Goal: Information Seeking & Learning: Learn about a topic

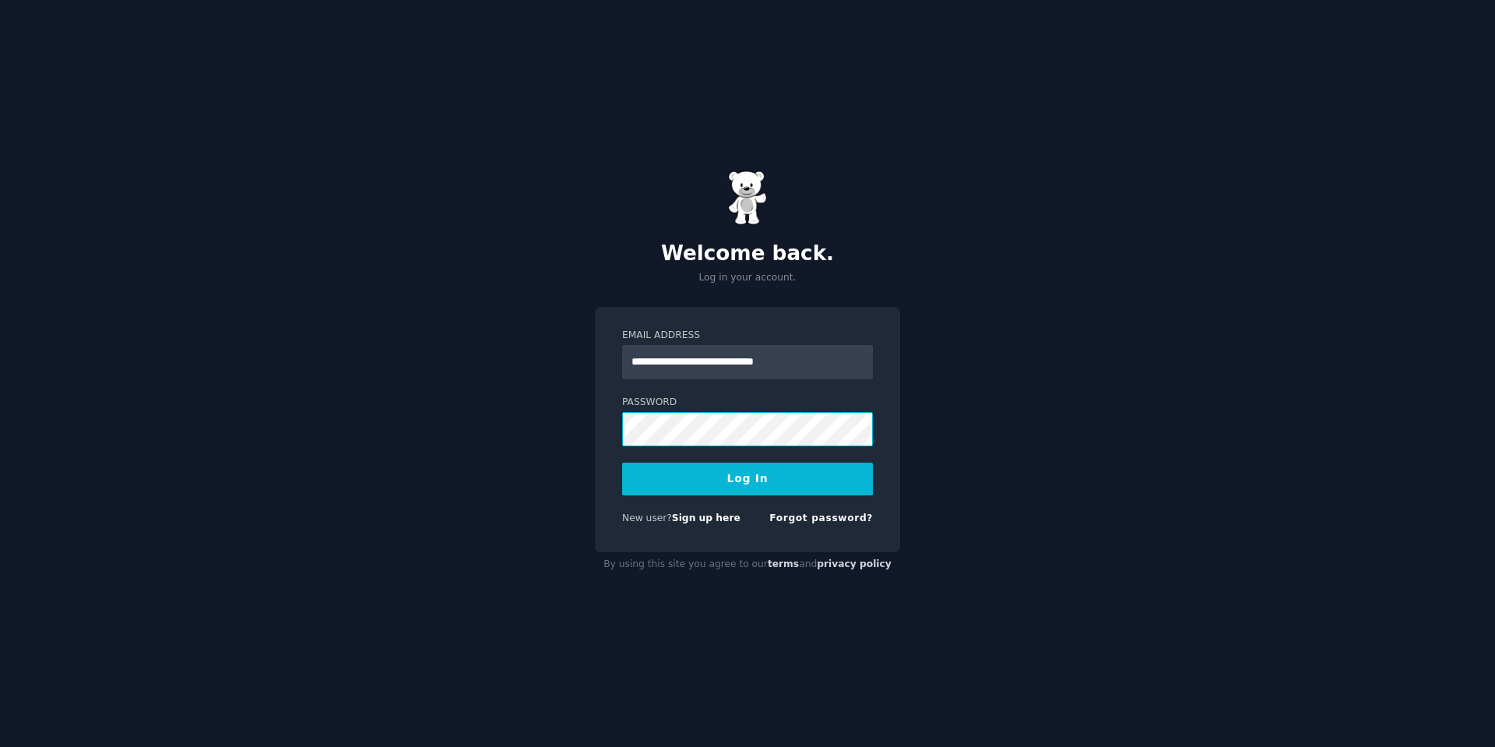
click at [622, 463] on button "Log In" at bounding box center [747, 479] width 251 height 33
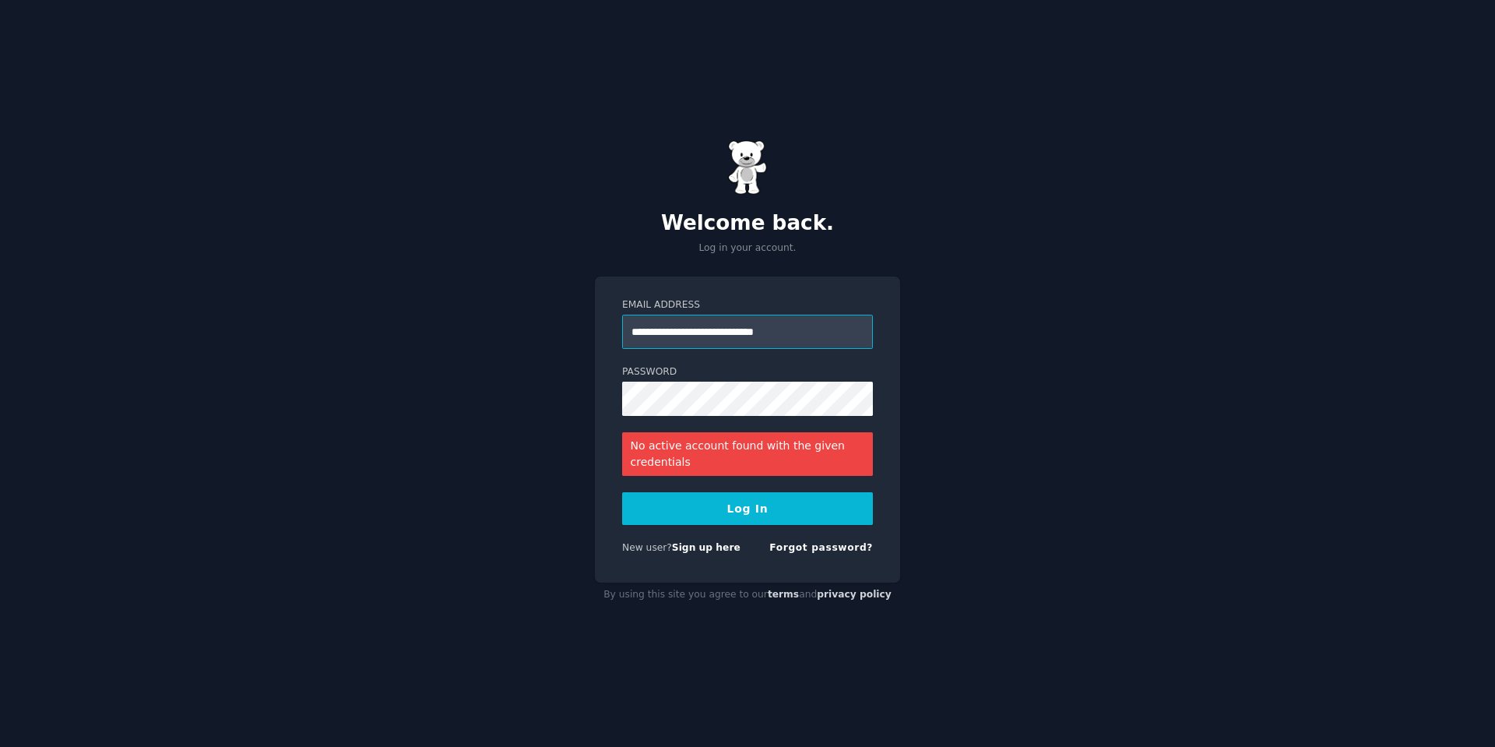
drag, startPoint x: 821, startPoint y: 338, endPoint x: 604, endPoint y: 317, distance: 218.3
click at [604, 317] on div "**********" at bounding box center [747, 429] width 305 height 306
type input "**********"
click at [622, 492] on button "Log In" at bounding box center [747, 508] width 251 height 33
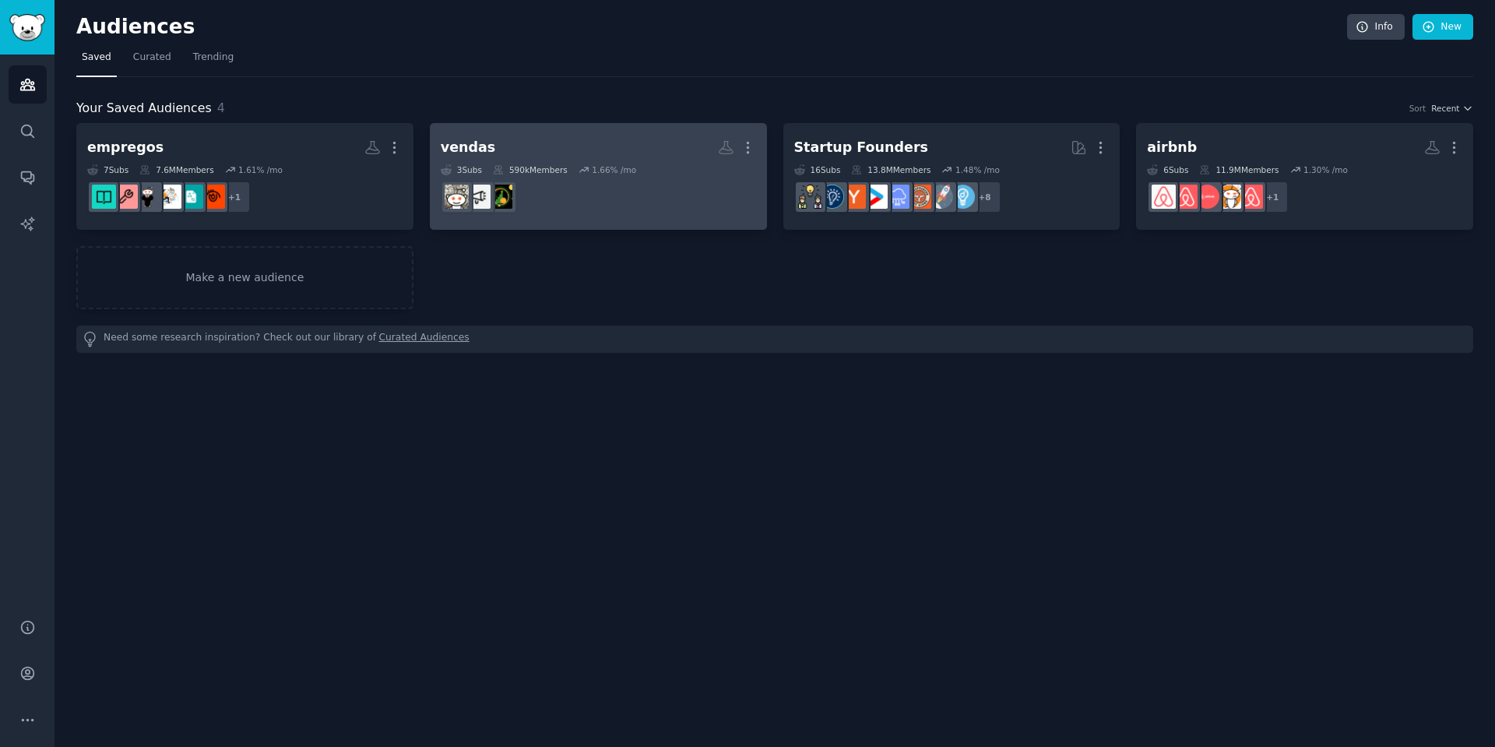
click at [582, 146] on h2 "vendas Custom Audience More" at bounding box center [598, 147] width 315 height 27
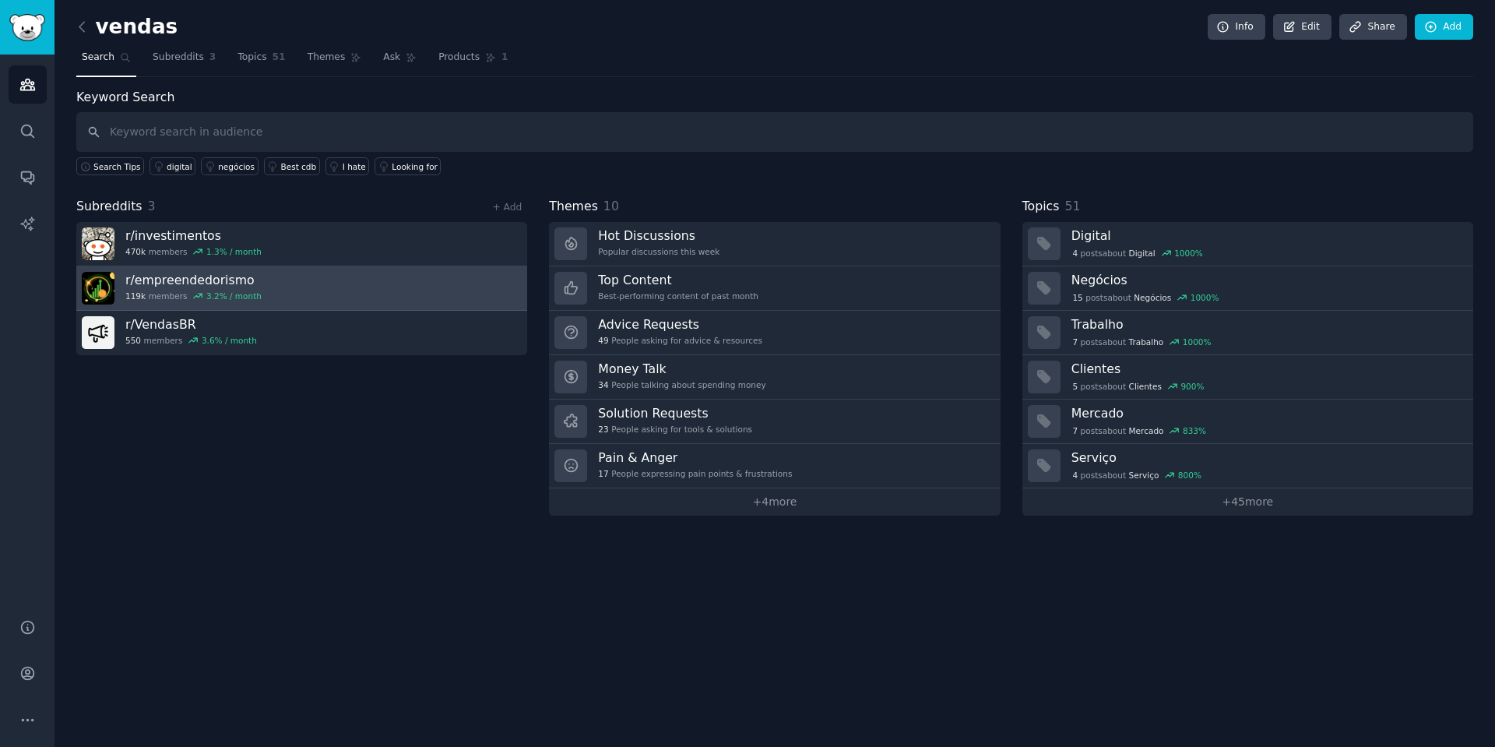
click at [240, 286] on h3 "r/ empreendedorismo" at bounding box center [193, 280] width 136 height 16
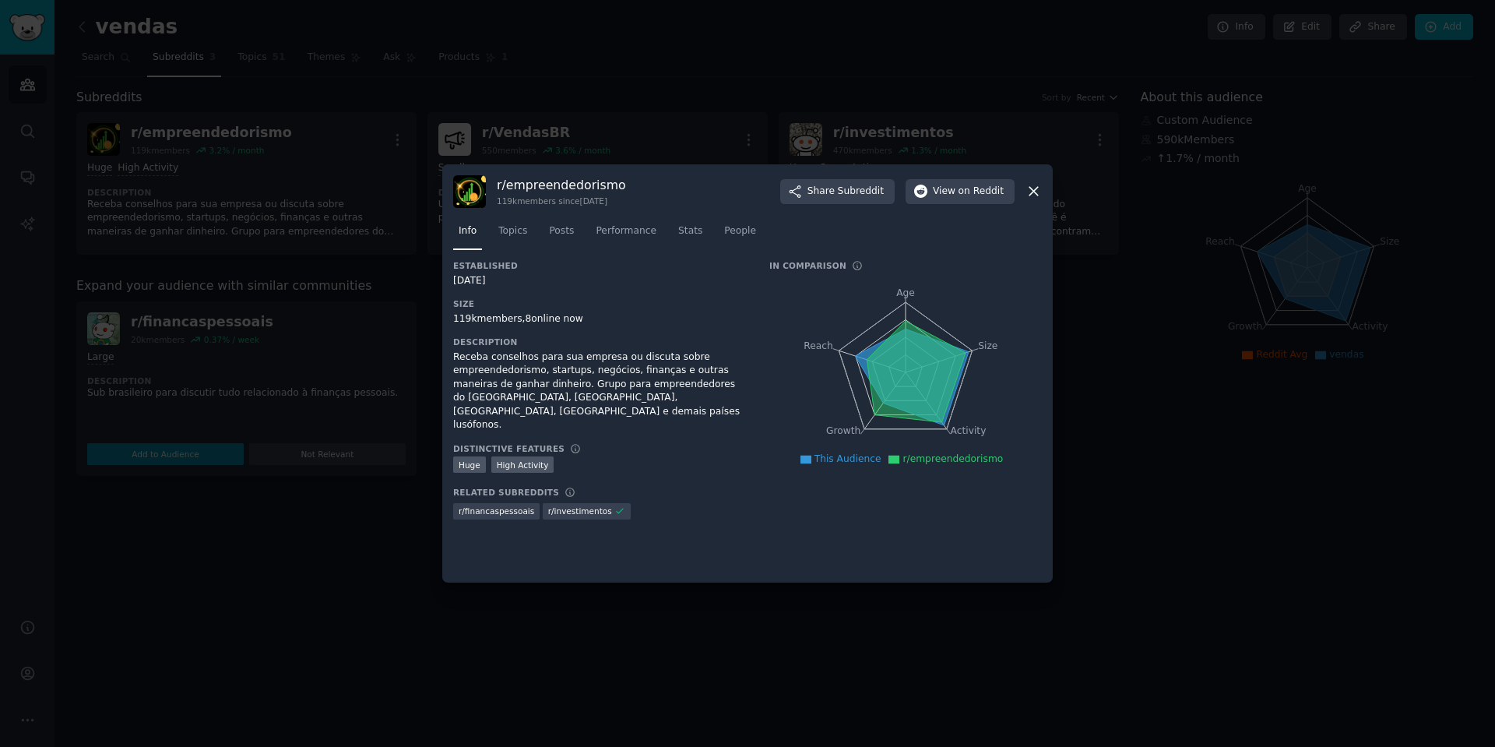
click at [1028, 192] on icon at bounding box center [1033, 191] width 16 height 16
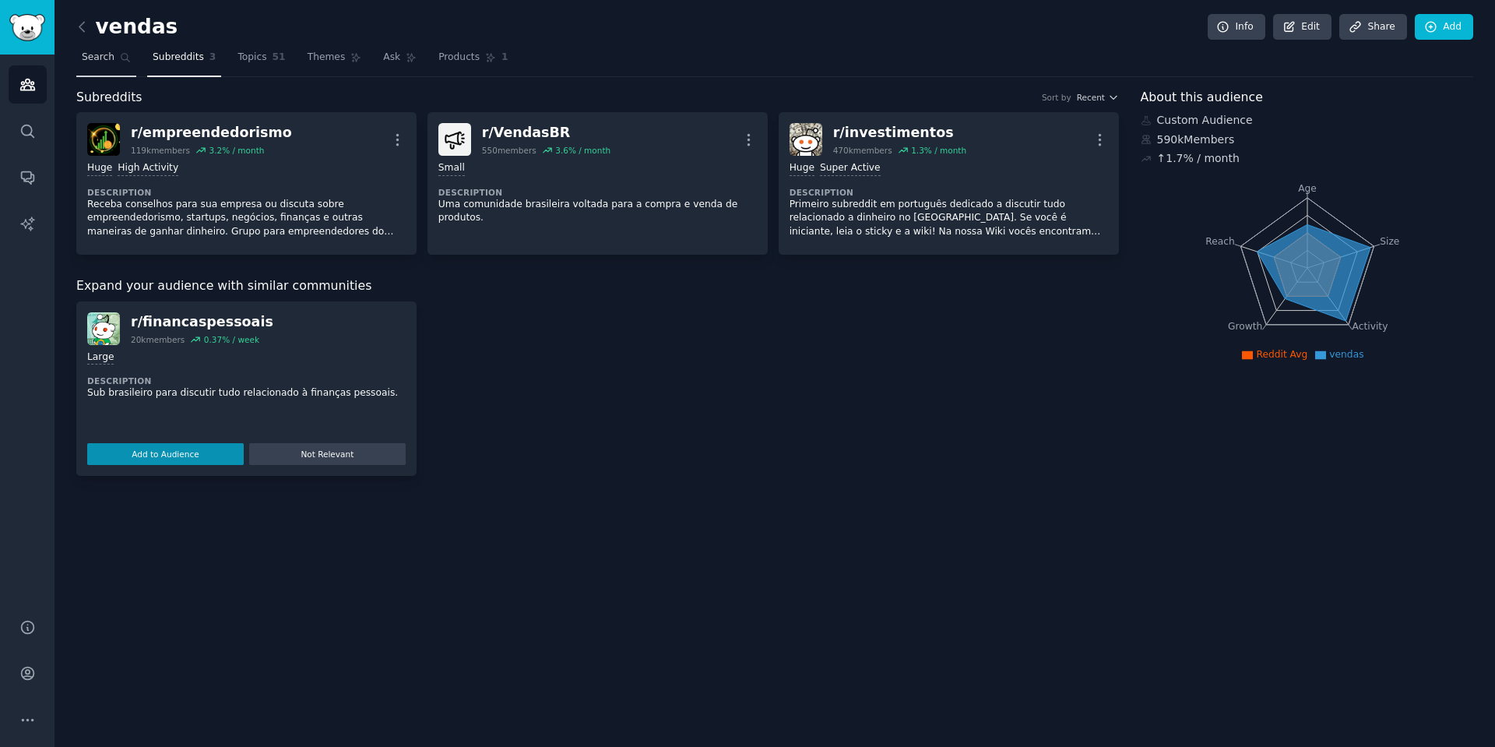
click at [98, 51] on span "Search" at bounding box center [98, 58] width 33 height 14
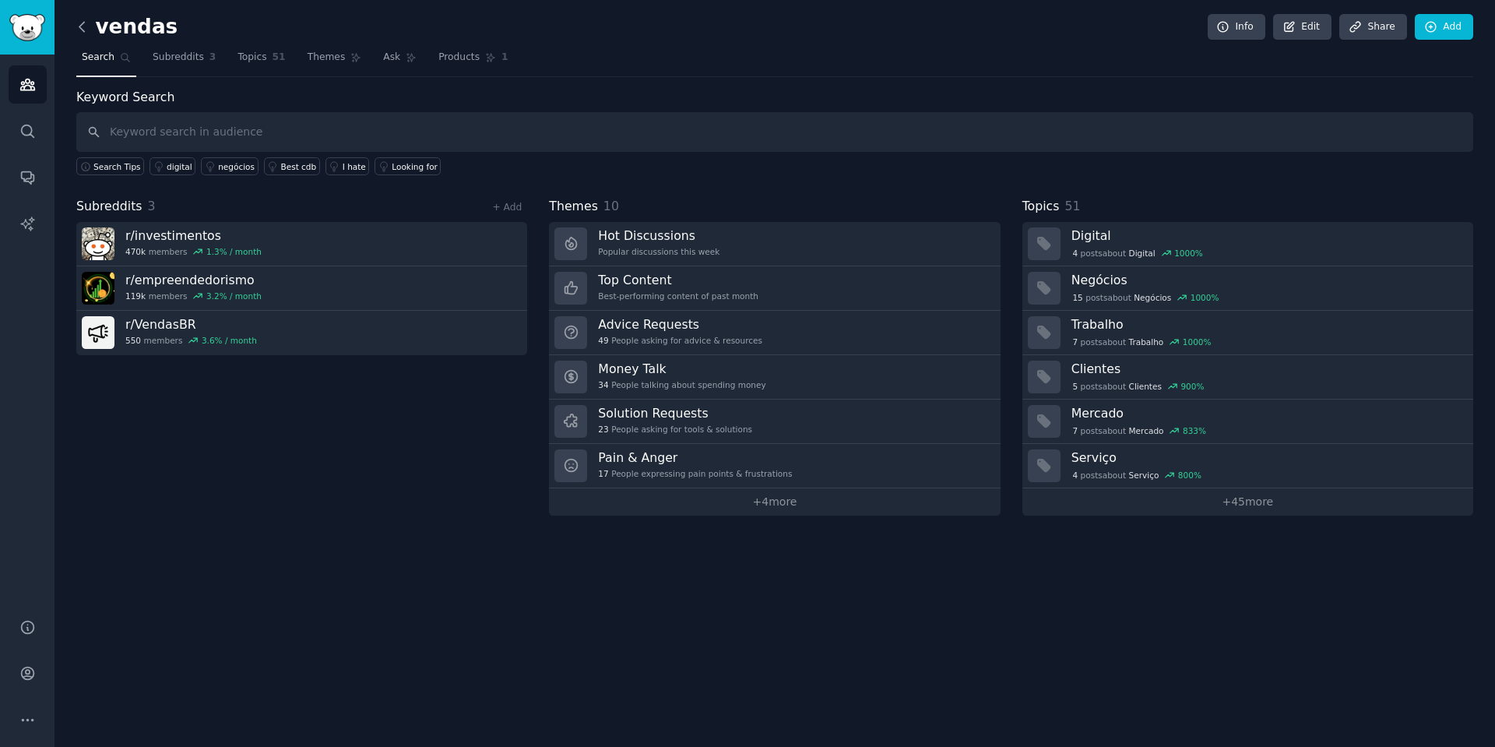
click at [86, 20] on icon at bounding box center [82, 27] width 16 height 16
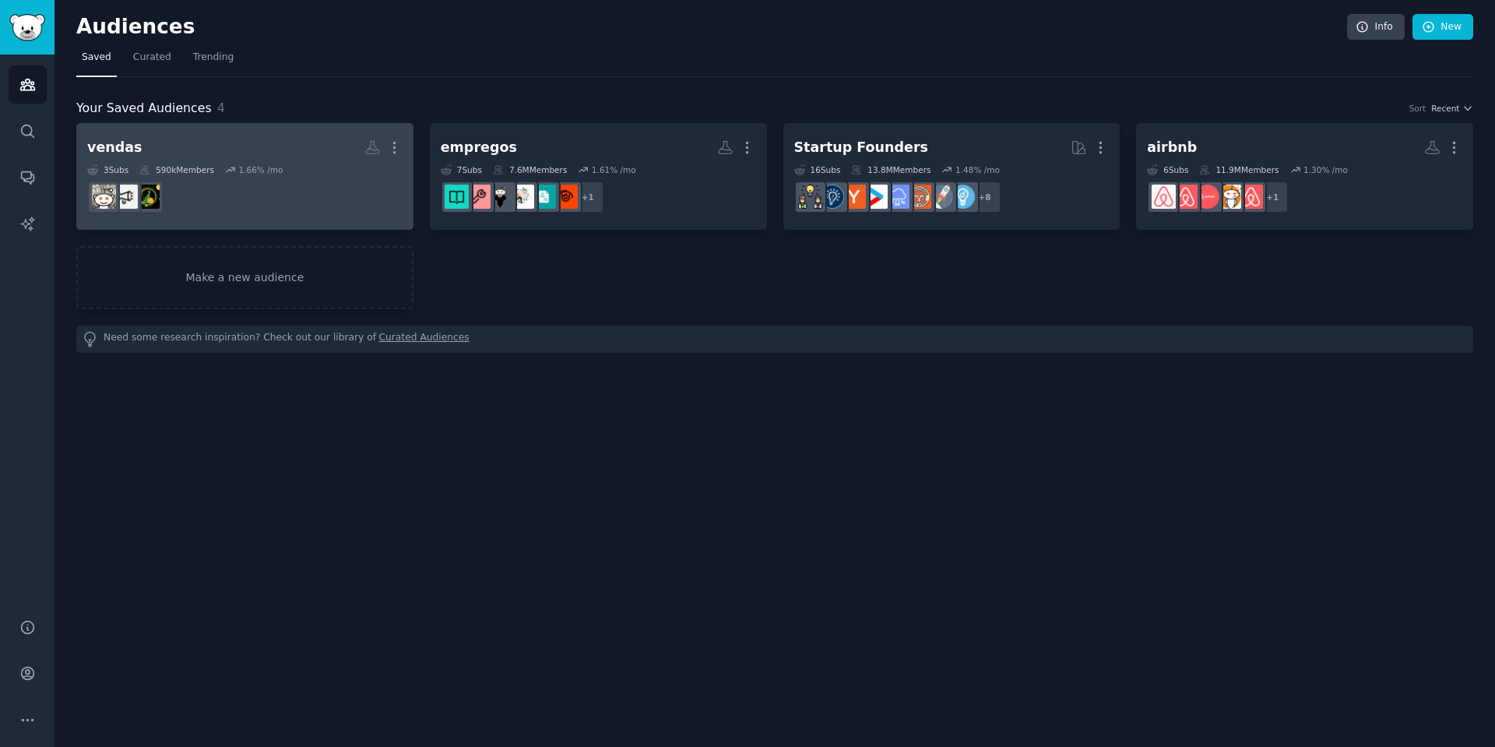
click at [195, 156] on h2 "vendas More" at bounding box center [244, 147] width 315 height 27
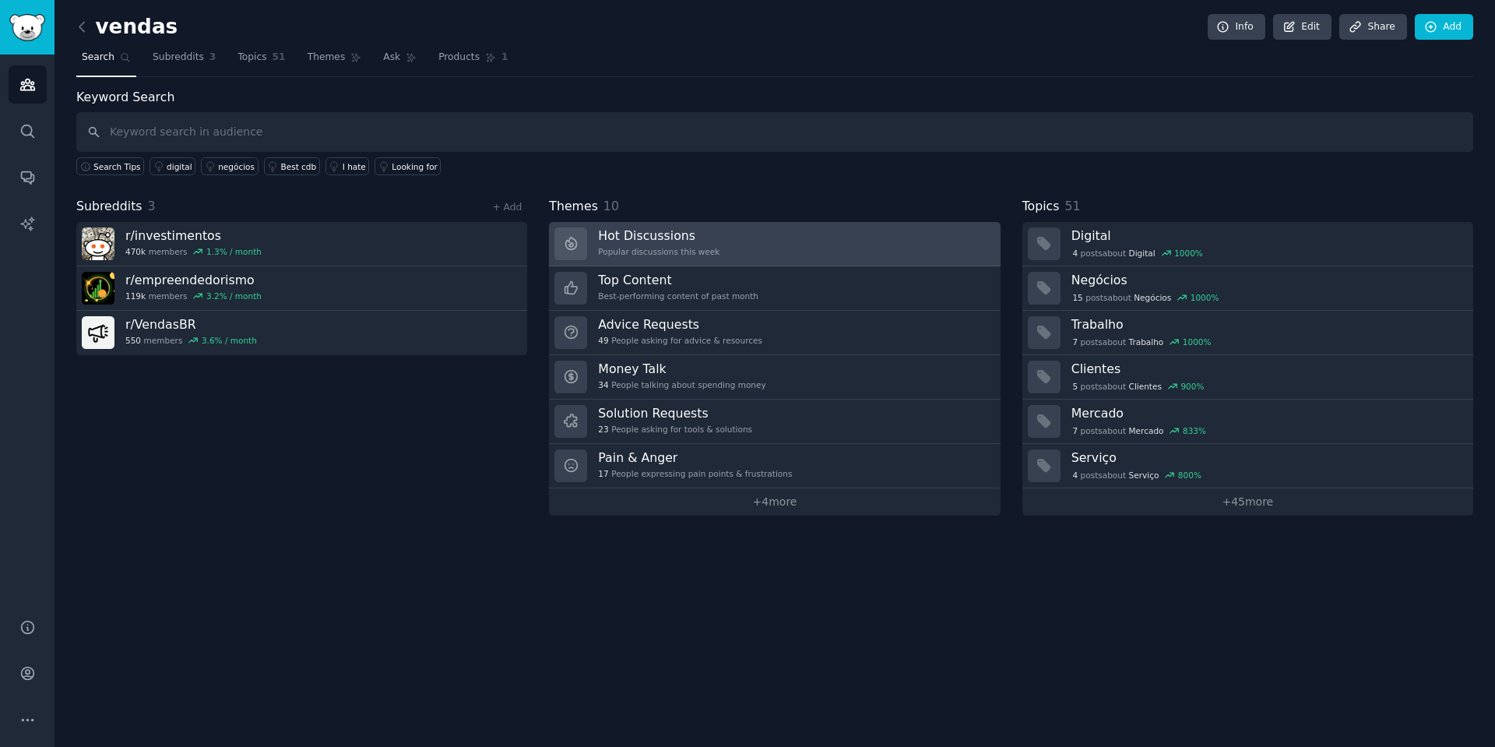
click at [707, 242] on h3 "Hot Discussions" at bounding box center [658, 235] width 121 height 16
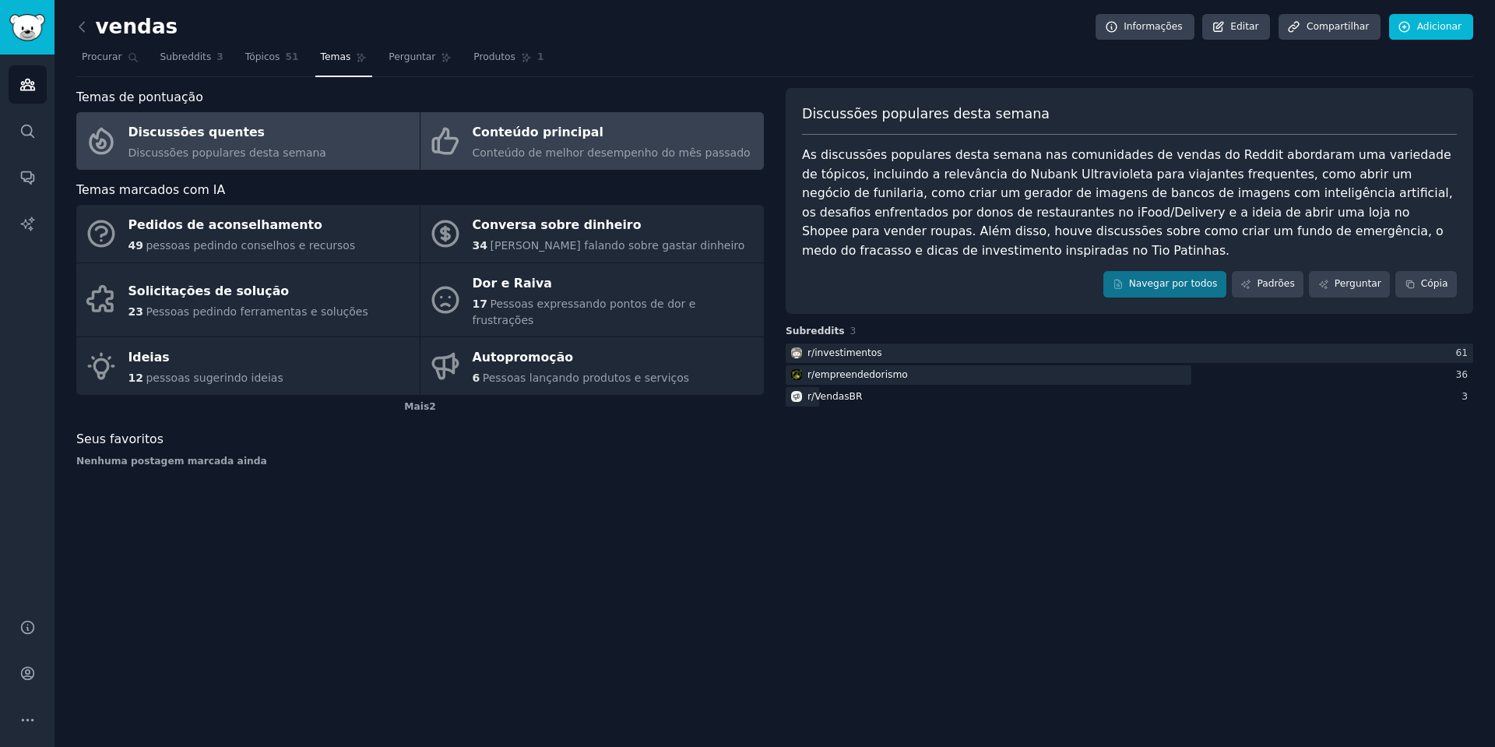
click at [540, 146] on div "Conteúdo de melhor desempenho do mês passado" at bounding box center [612, 153] width 278 height 16
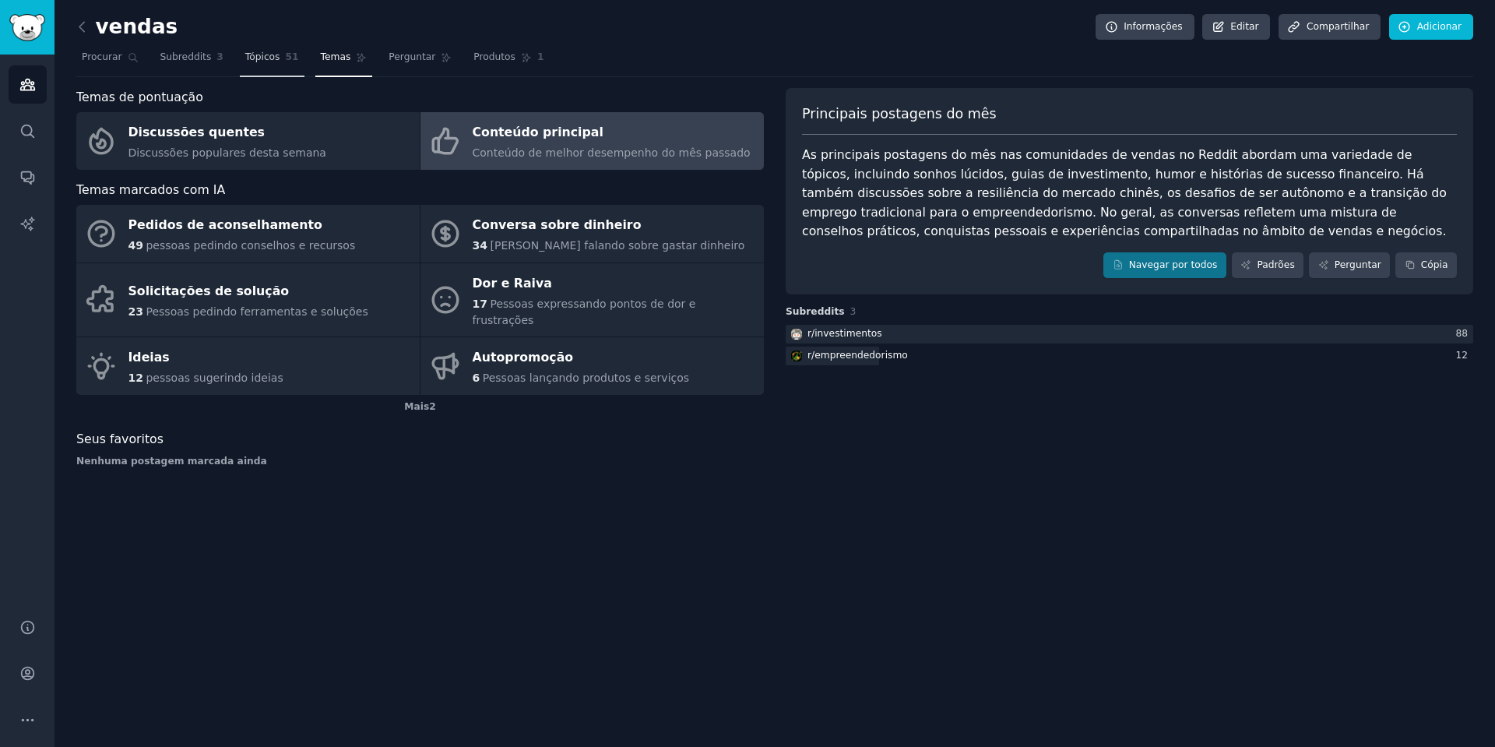
click at [276, 58] on link "Tópicos 51" at bounding box center [272, 61] width 65 height 32
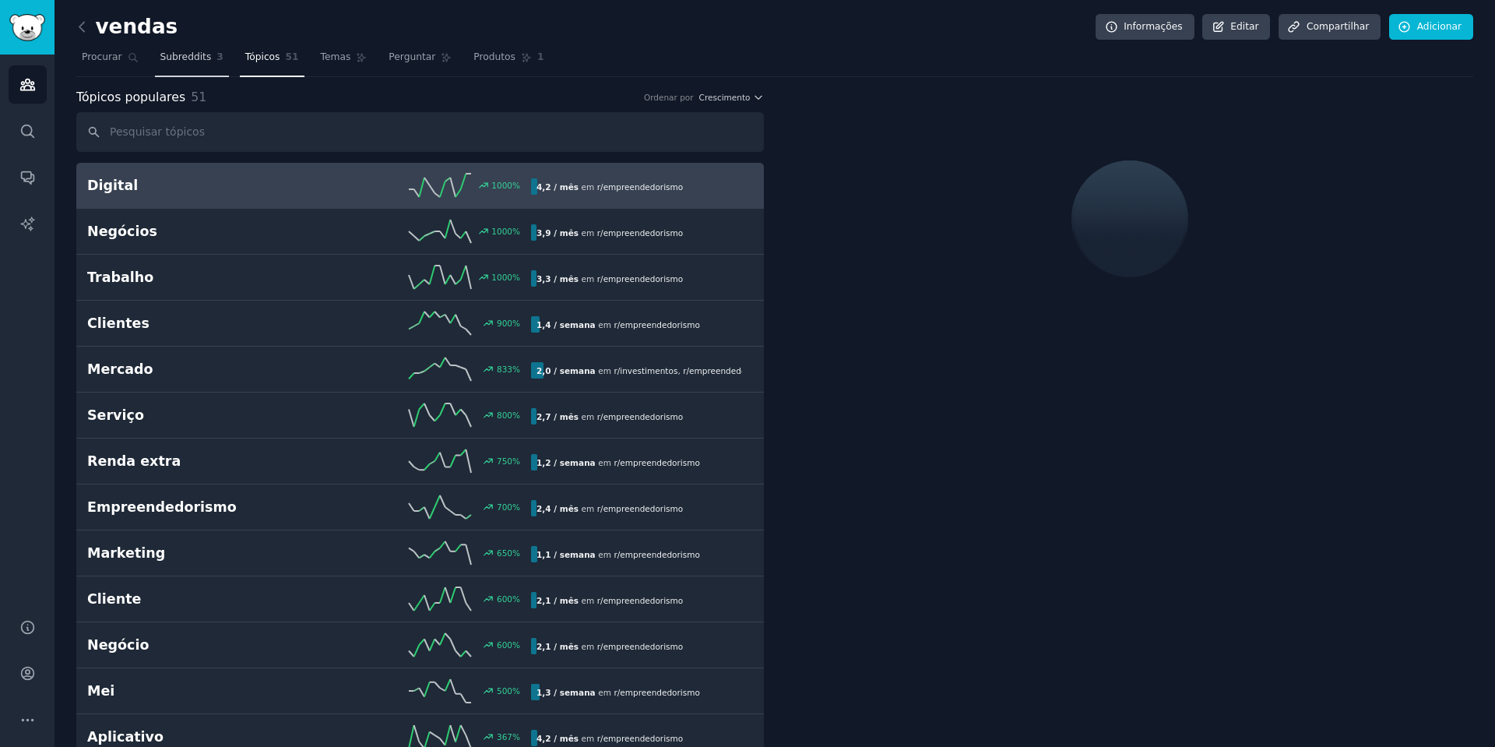
click at [195, 70] on link "Subreddits 3" at bounding box center [192, 61] width 74 height 32
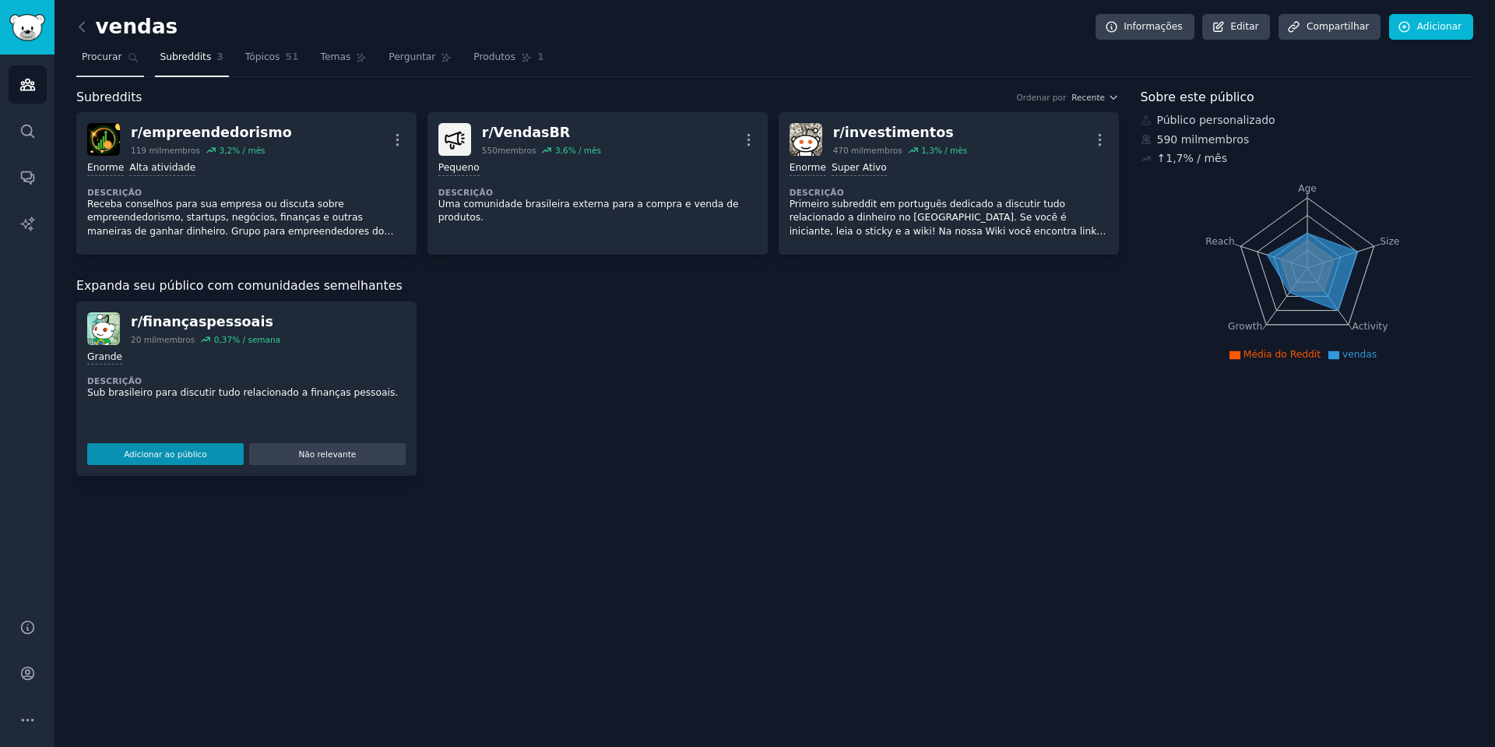
click at [108, 56] on font "Procurar" at bounding box center [102, 56] width 40 height 11
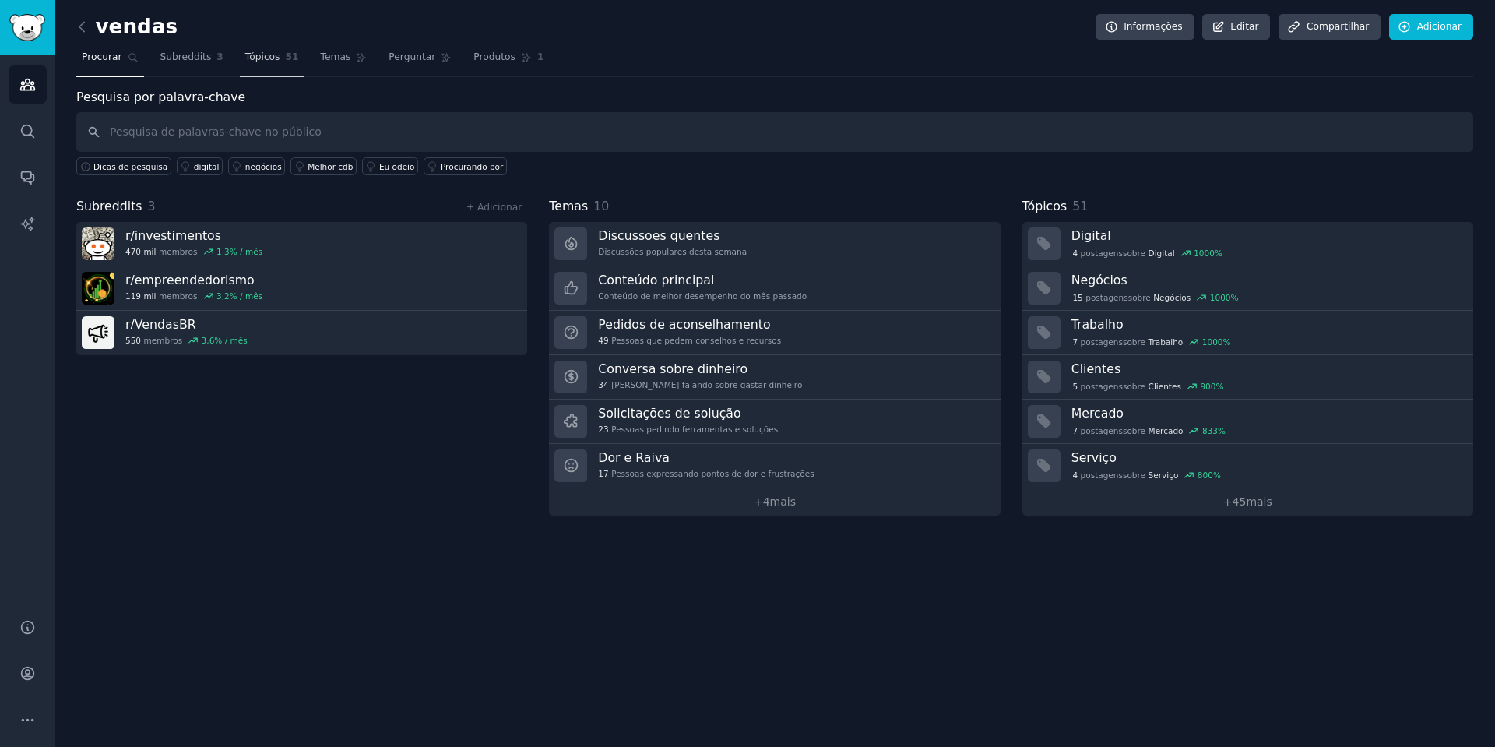
click at [259, 54] on font "Tópicos" at bounding box center [262, 56] width 35 height 11
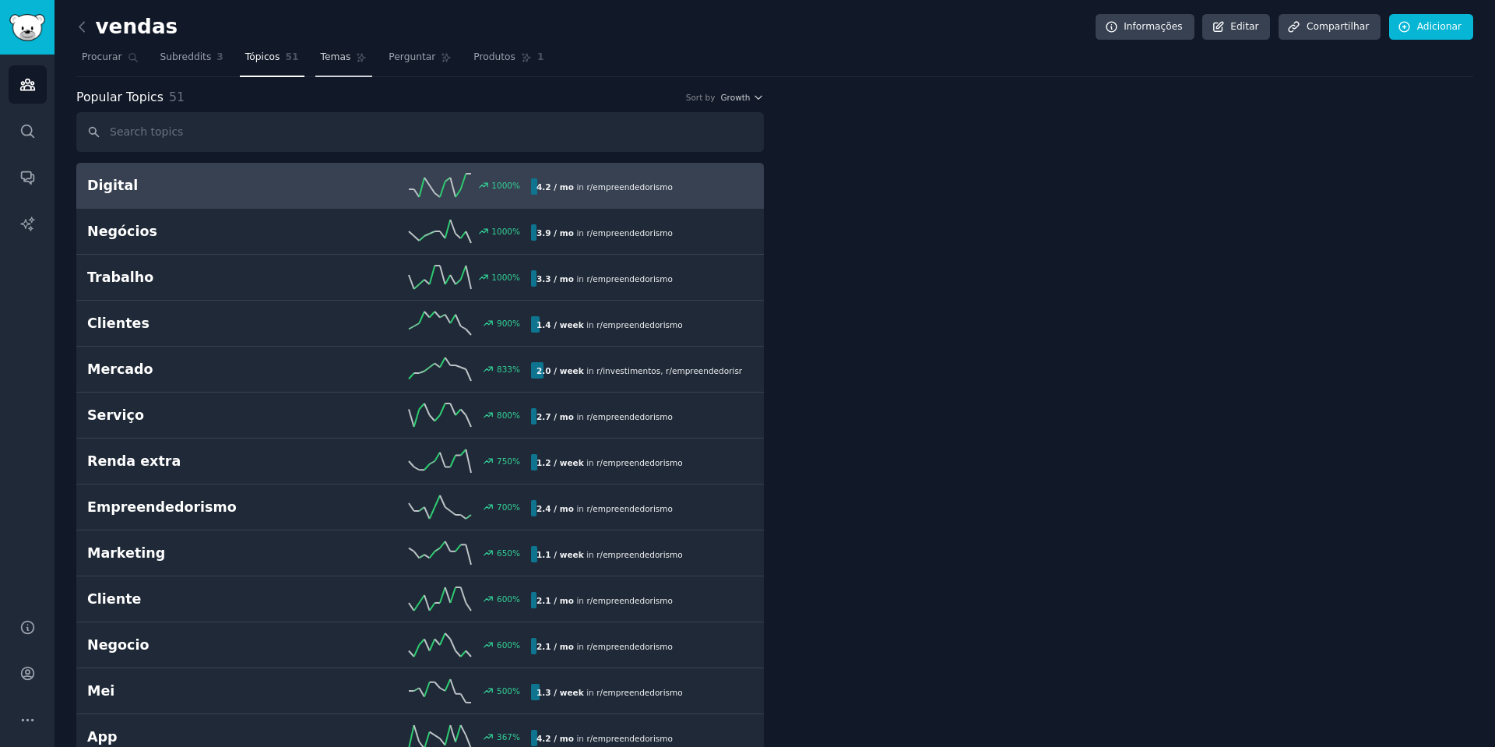
click at [357, 54] on link "Temas" at bounding box center [344, 61] width 58 height 32
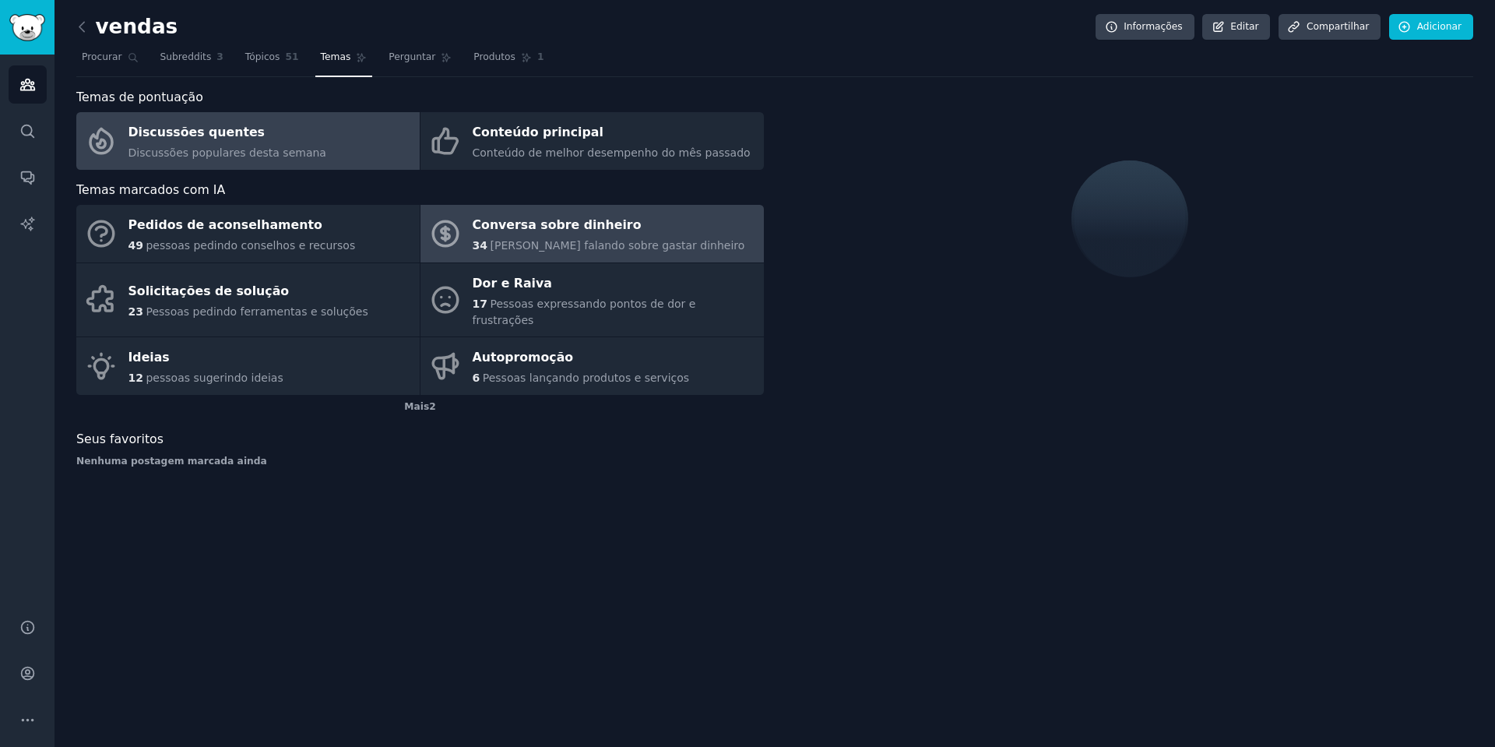
click at [521, 238] on div "34 [PERSON_NAME] falando sobre gastar dinheiro" at bounding box center [609, 245] width 273 height 16
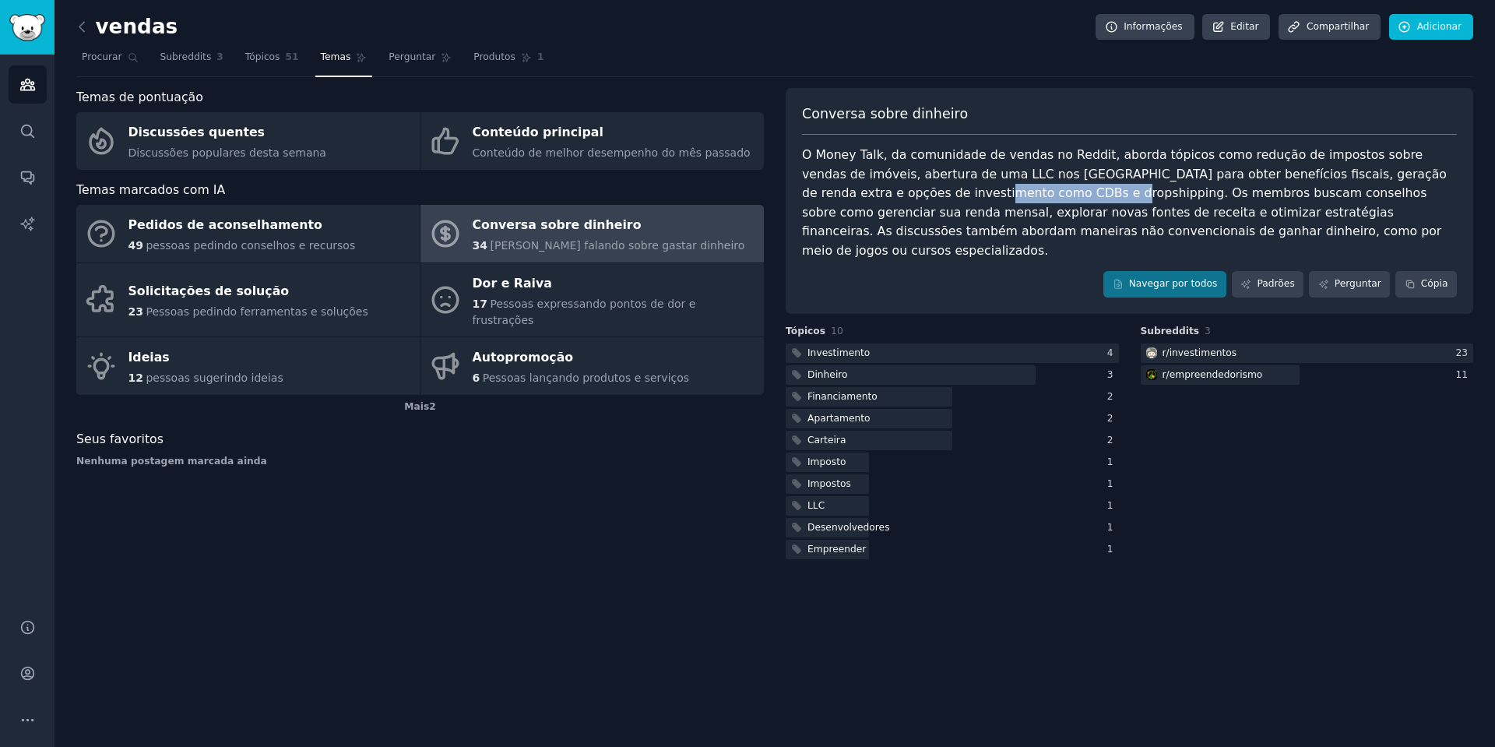
drag, startPoint x: 857, startPoint y: 192, endPoint x: 963, endPoint y: 192, distance: 105.9
click at [963, 192] on font "O Money Talk, da comunidade de vendas no Reddit, aborda tópicos como redução de…" at bounding box center [1126, 202] width 649 height 111
click at [997, 190] on font "O Money Talk, da comunidade de vendas no Reddit, aborda tópicos como redução de…" at bounding box center [1126, 202] width 649 height 111
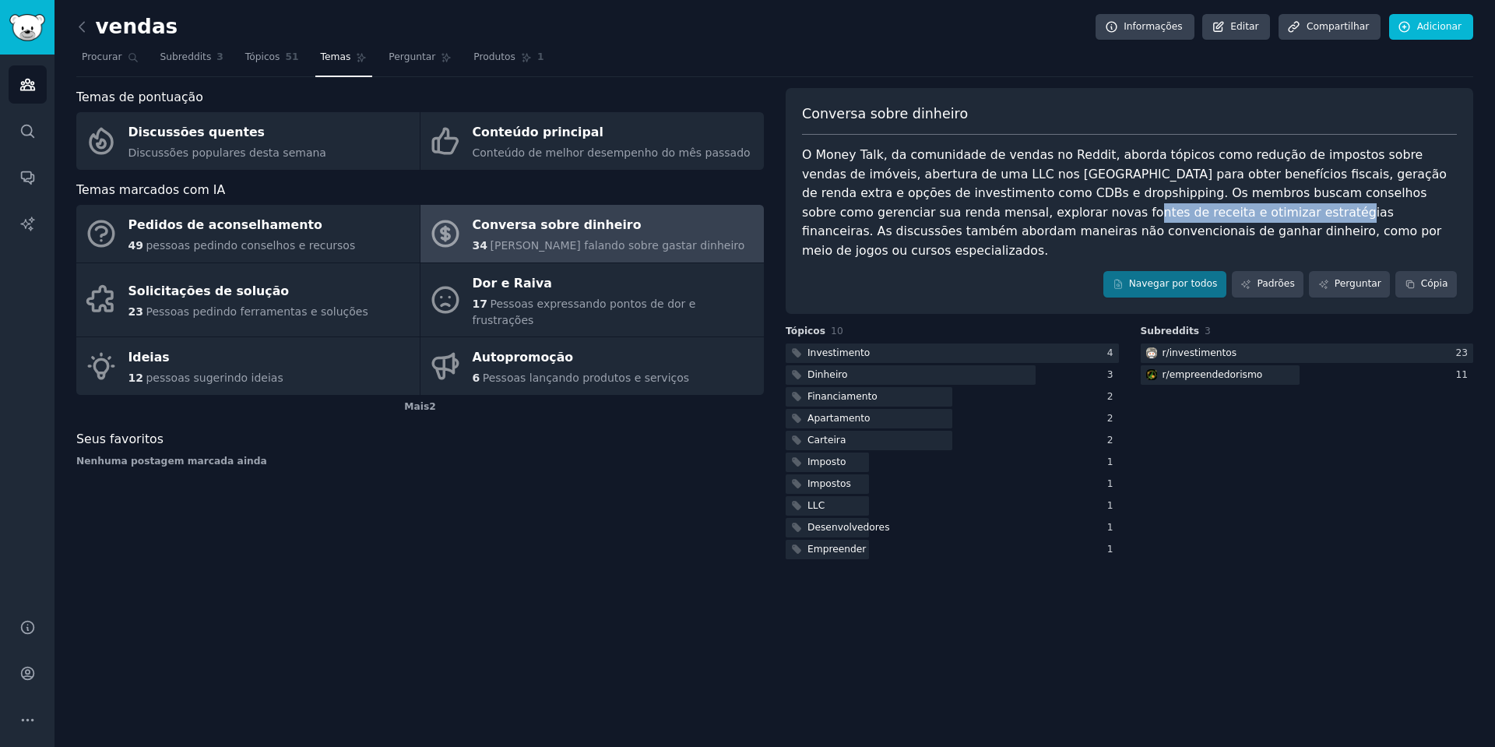
drag, startPoint x: 893, startPoint y: 207, endPoint x: 1075, endPoint y: 215, distance: 182.4
click at [1075, 215] on font "O Money Talk, da comunidade de vendas no Reddit, aborda tópicos como redução de…" at bounding box center [1126, 202] width 649 height 111
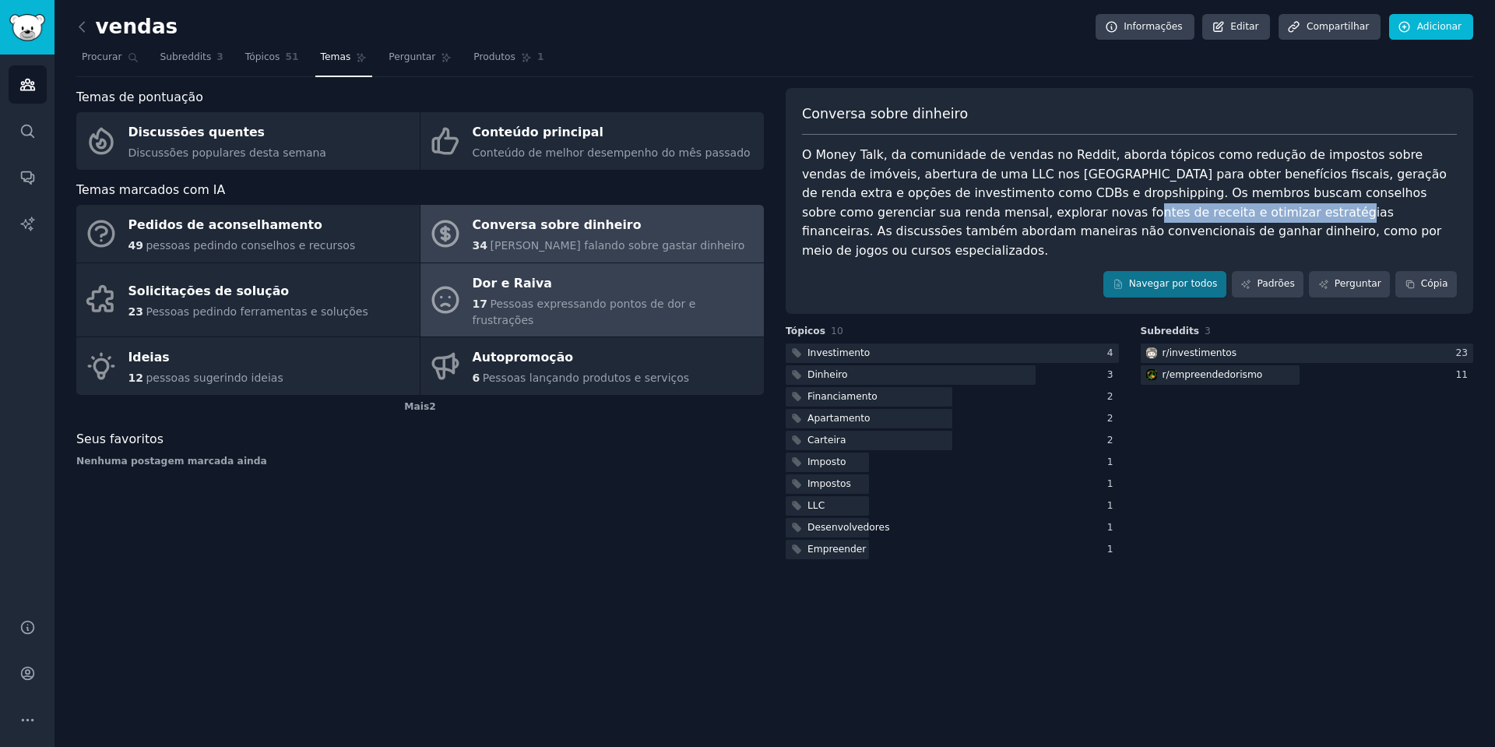
click at [586, 296] on div "17 Pessoas expressando pontos de dor e frustrações" at bounding box center [614, 312] width 283 height 33
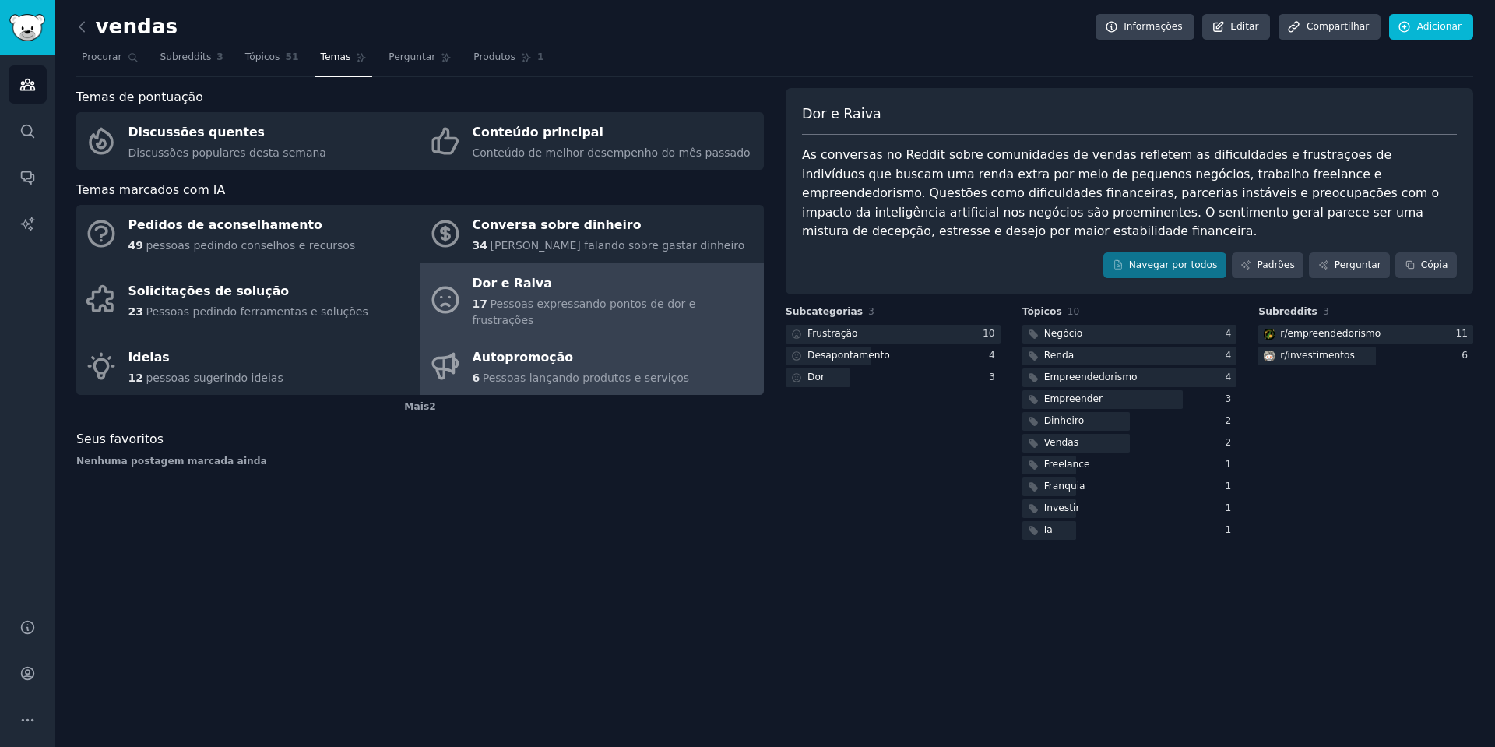
click at [568, 349] on div "Autopromoção" at bounding box center [581, 358] width 217 height 25
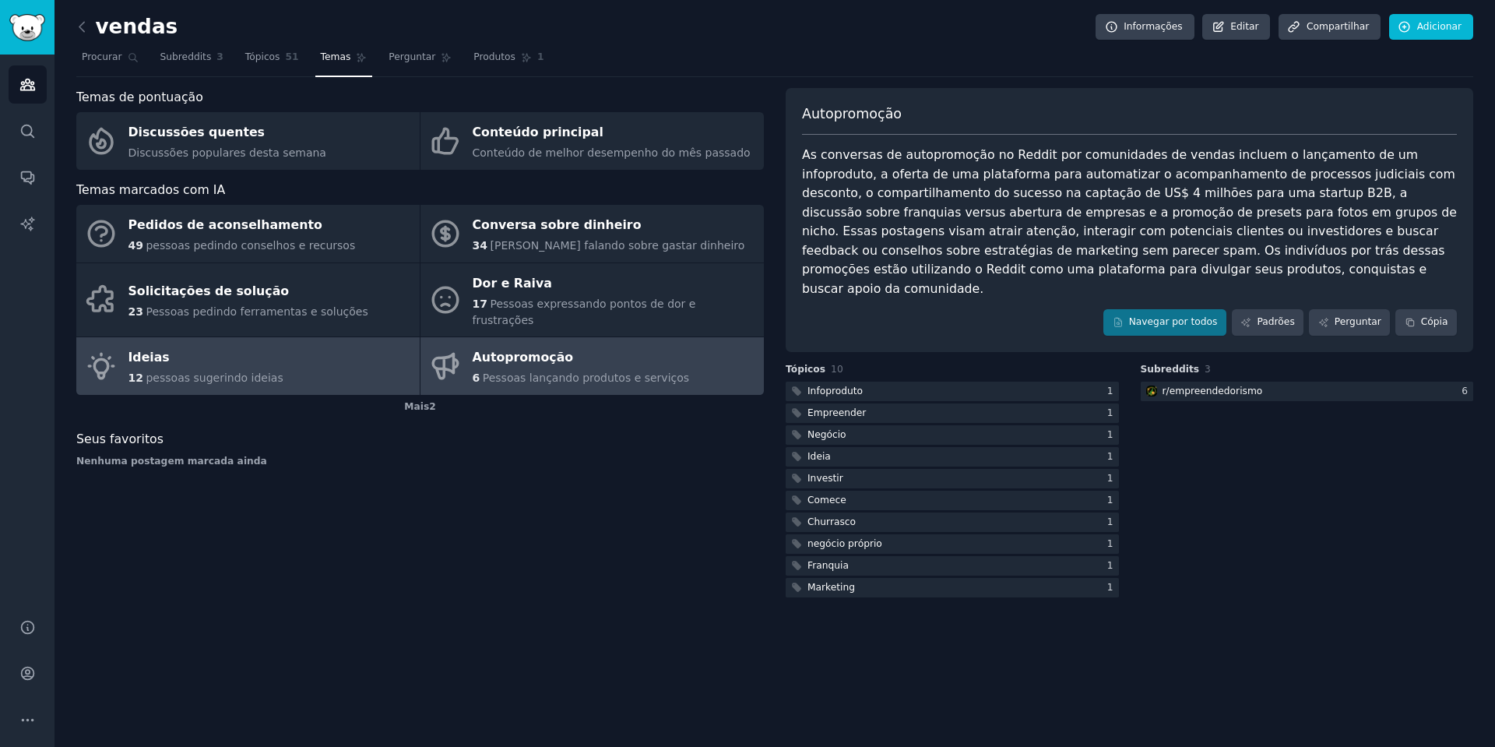
click at [220, 371] on font "pessoas sugerindo ideias" at bounding box center [214, 377] width 137 height 12
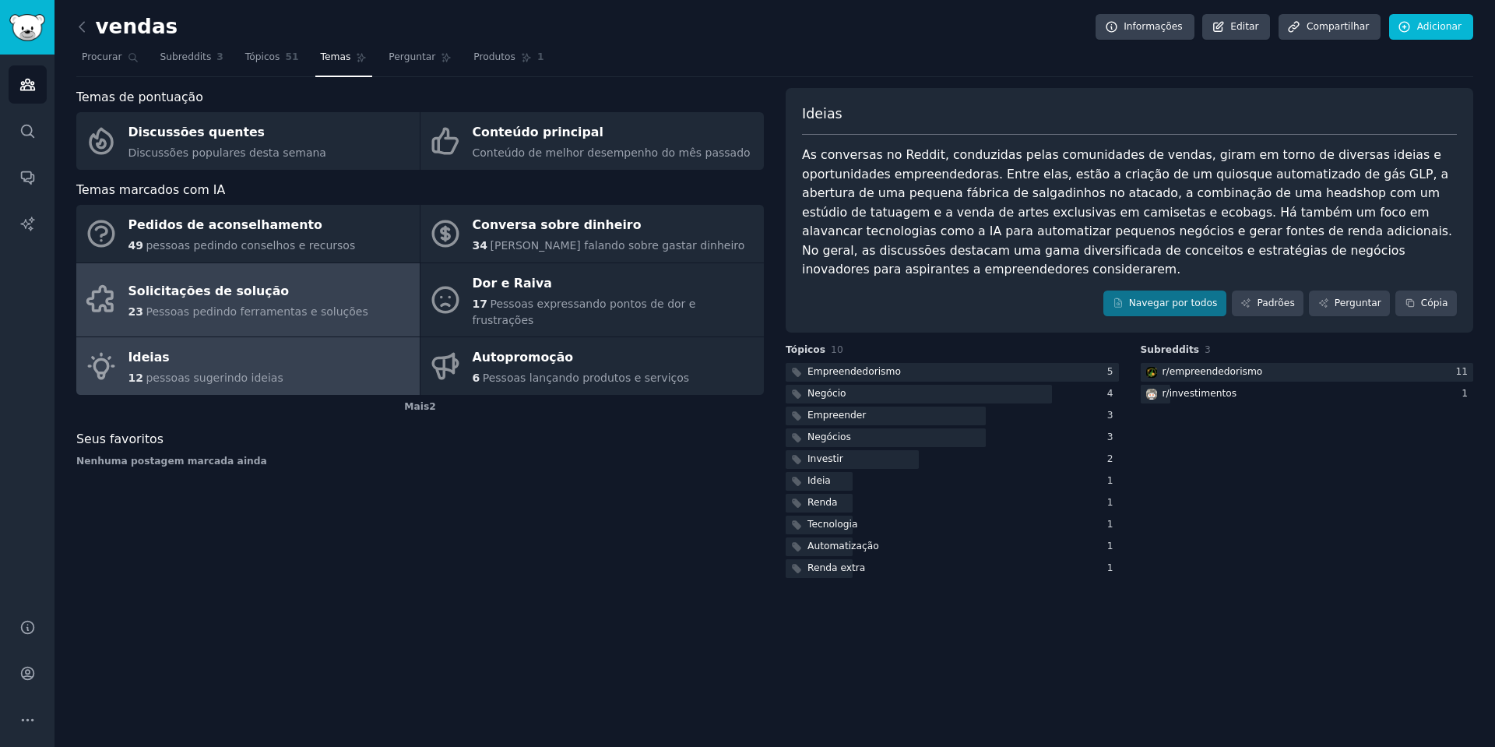
click at [257, 283] on font "Solicitações de solução" at bounding box center [208, 290] width 161 height 15
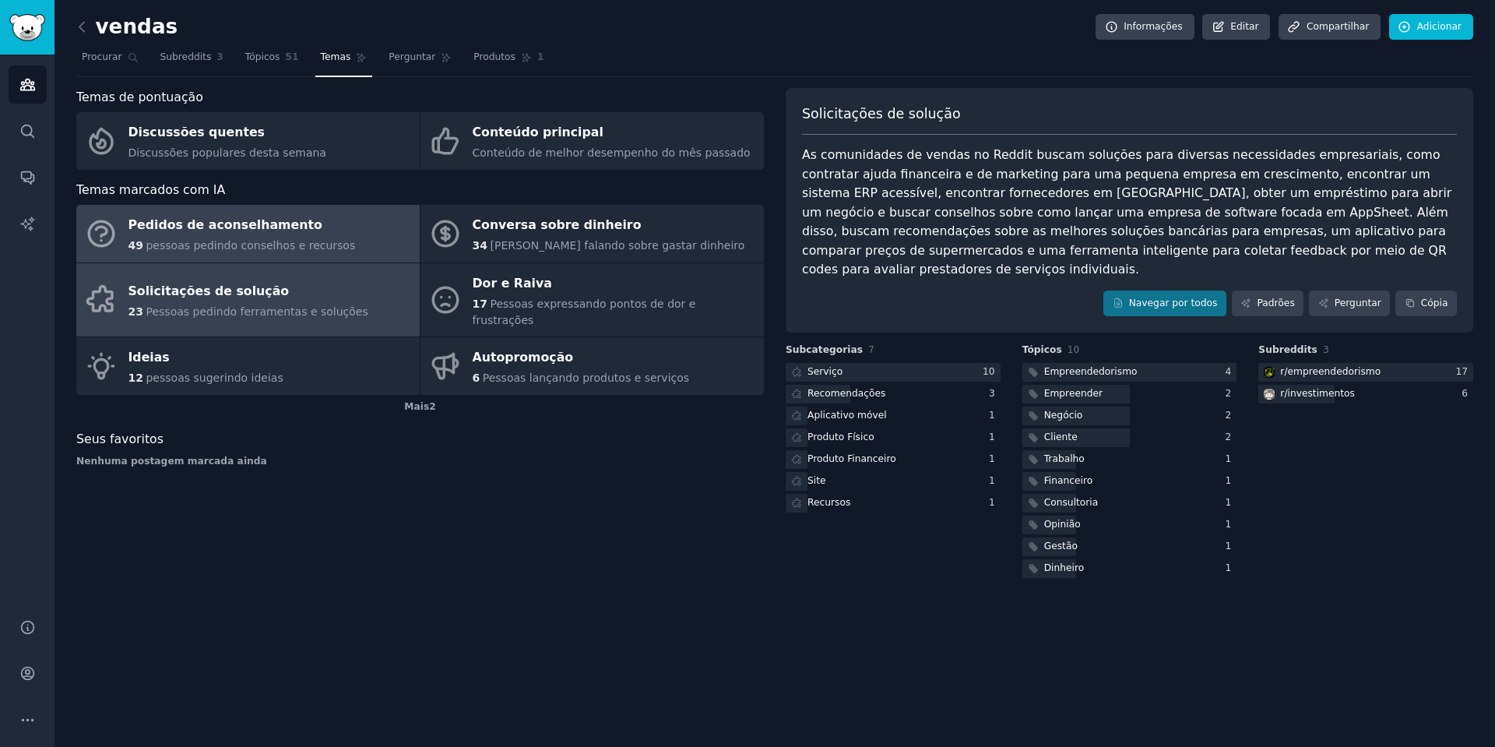
click at [288, 229] on font "Pedidos de aconselhamento" at bounding box center [225, 224] width 194 height 15
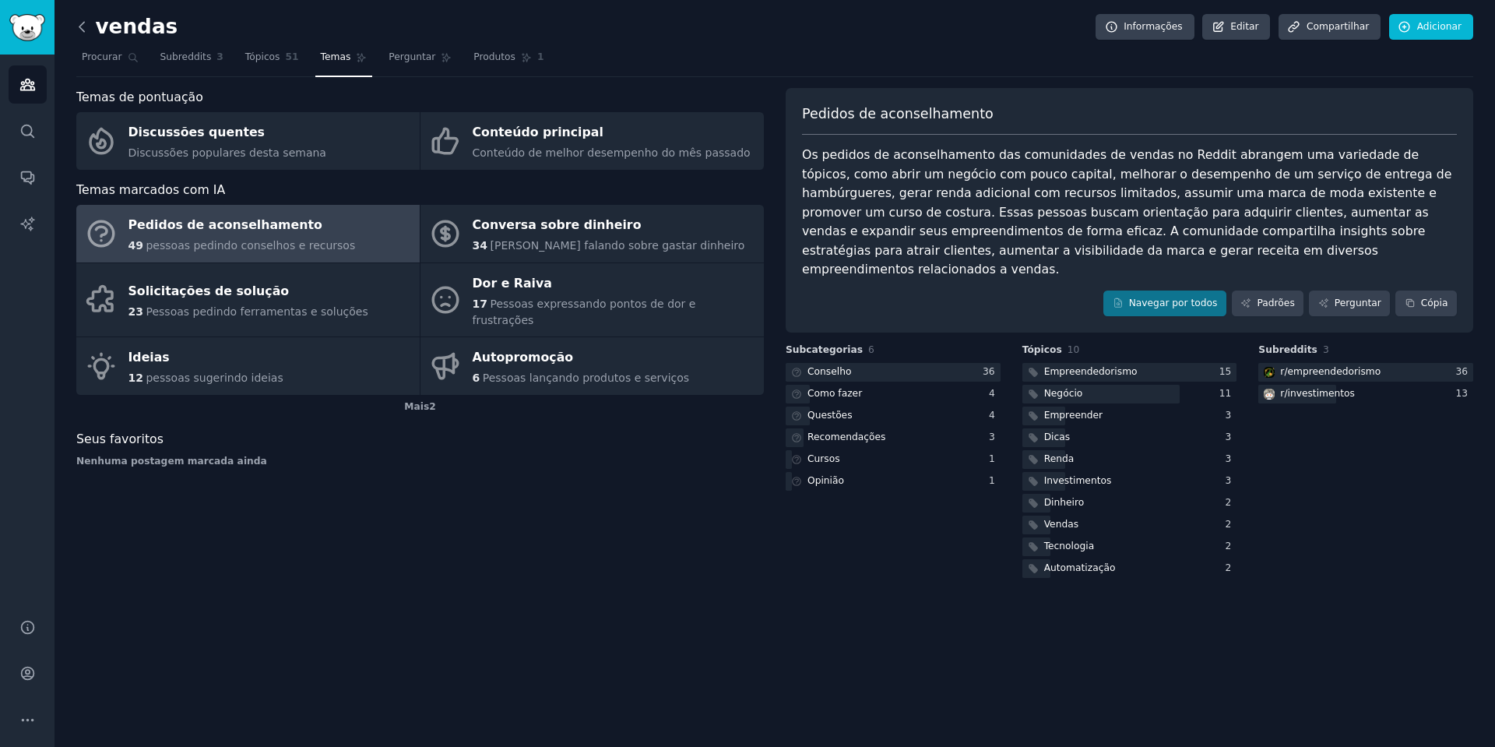
click at [85, 23] on icon at bounding box center [82, 27] width 16 height 16
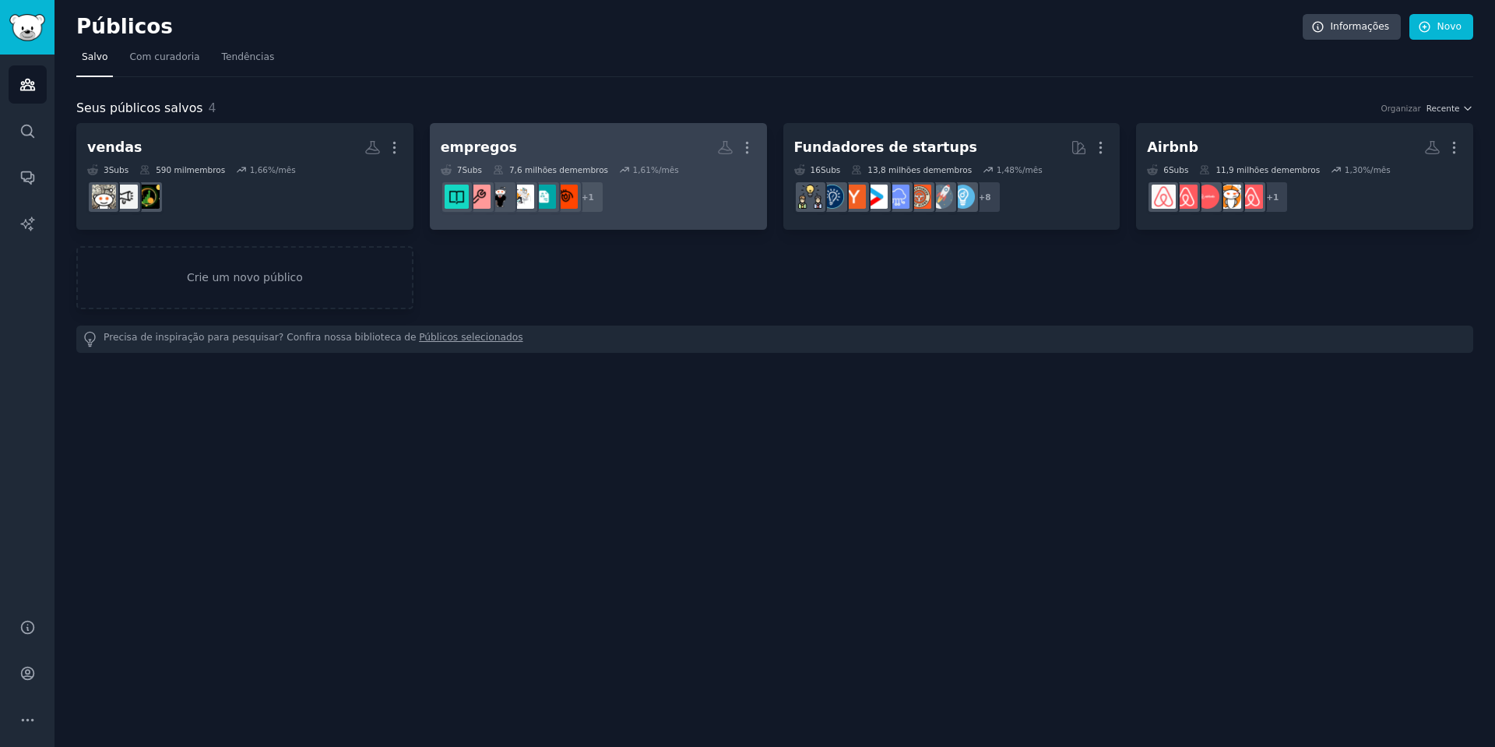
click at [578, 152] on h2 "empregos Público personalizado Mais" at bounding box center [598, 147] width 315 height 27
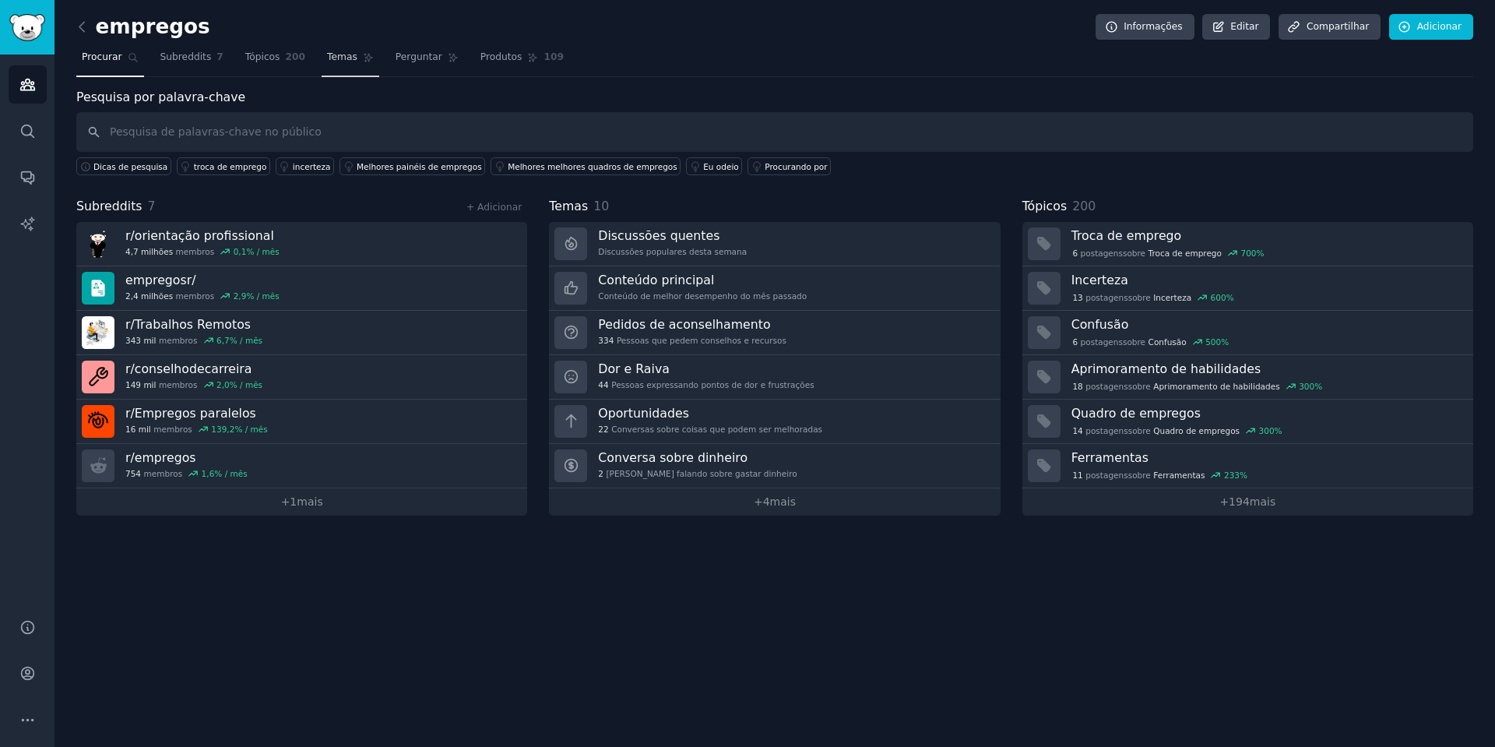
click at [327, 52] on font "Temas" at bounding box center [342, 56] width 30 height 11
